Goal: Browse casually

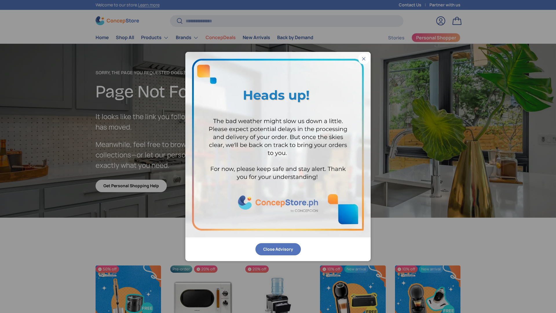
scroll to position [1007, 2369]
